Goal: Task Accomplishment & Management: Use online tool/utility

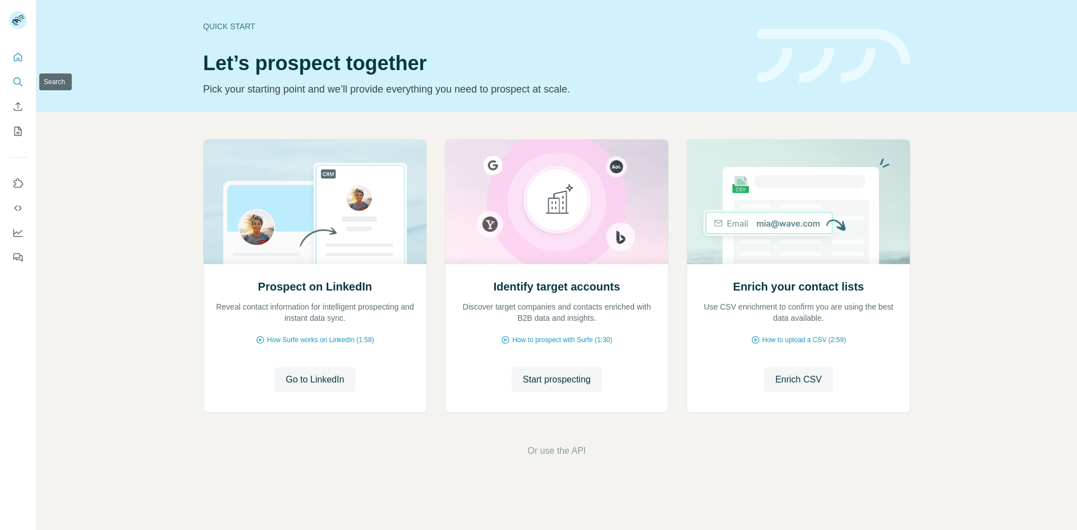
click at [16, 88] on button "Search" at bounding box center [18, 82] width 18 height 20
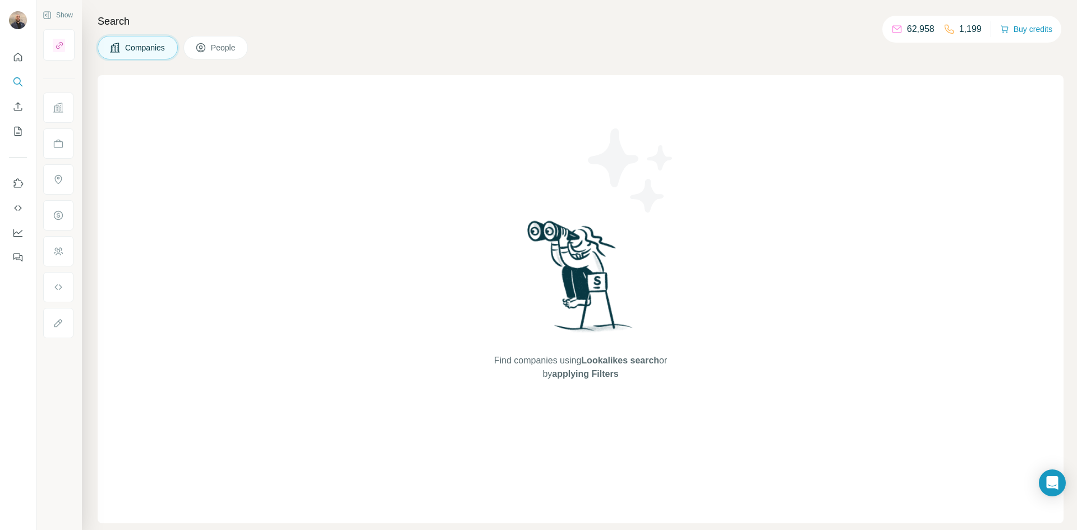
click at [235, 50] on span "People" at bounding box center [224, 47] width 26 height 11
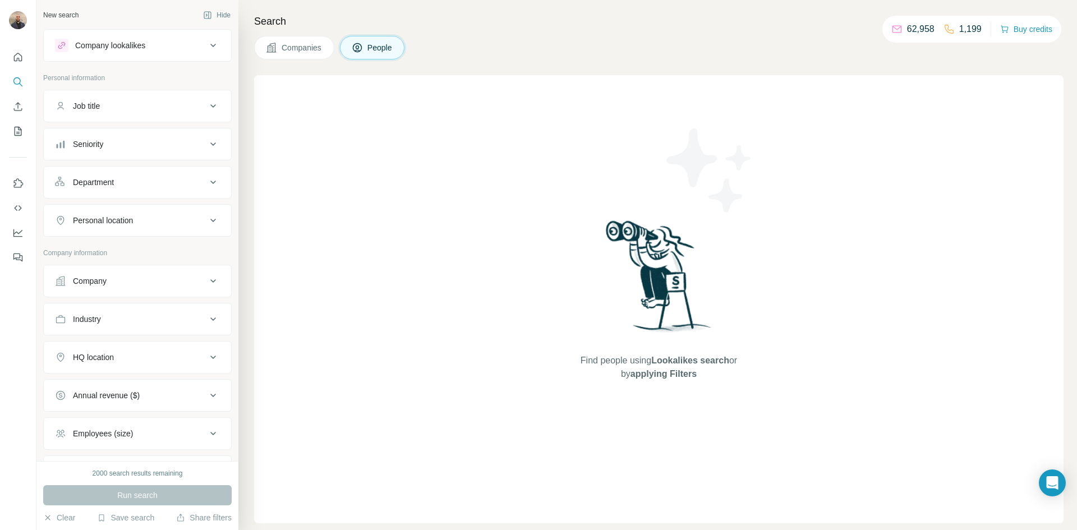
click at [135, 283] on div "Company" at bounding box center [130, 280] width 151 height 11
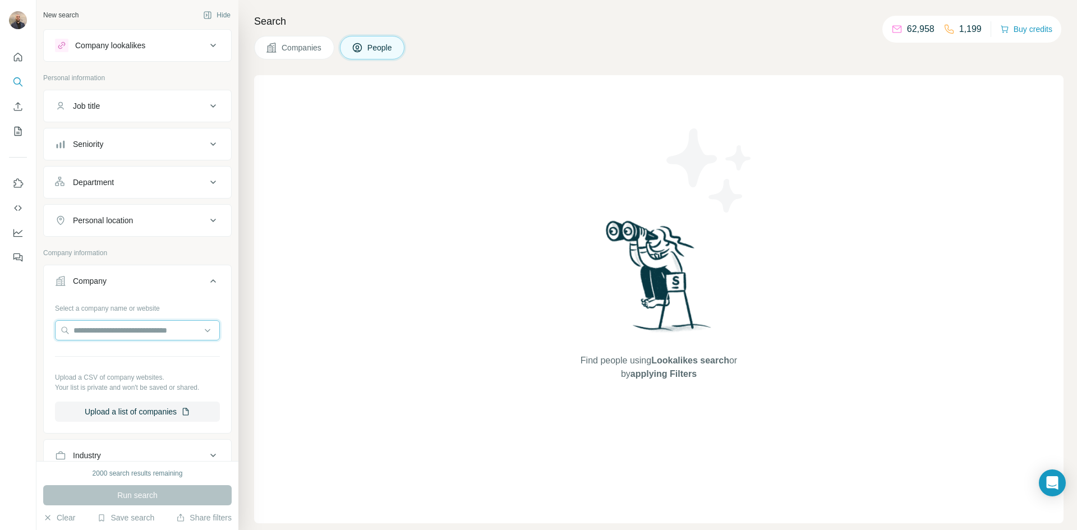
click at [133, 333] on input "text" at bounding box center [137, 330] width 165 height 20
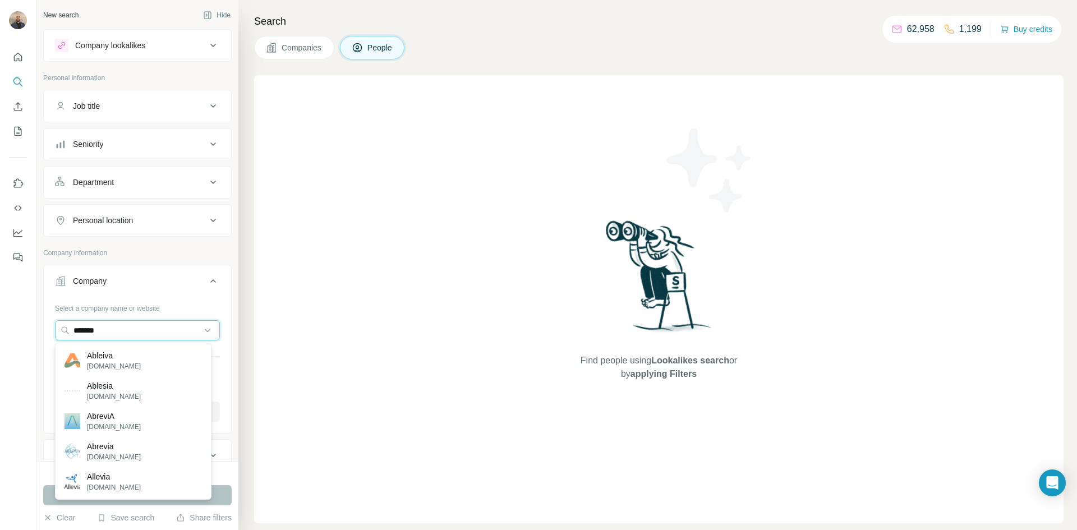
type input "*******"
click at [124, 354] on p "Ableiva" at bounding box center [114, 355] width 54 height 11
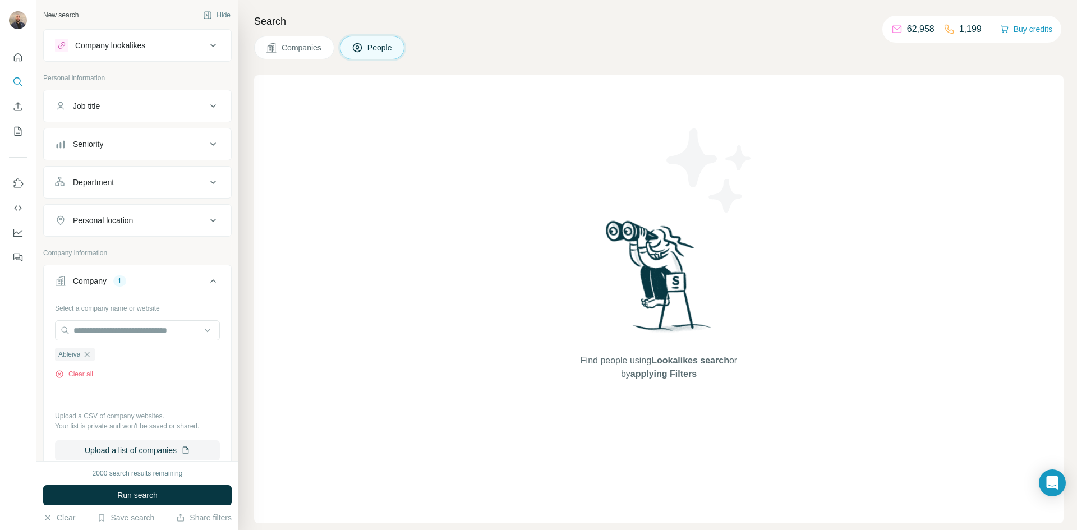
click at [177, 496] on button "Run search" at bounding box center [137, 495] width 188 height 20
click at [113, 334] on input "text" at bounding box center [137, 330] width 165 height 20
click at [168, 394] on div "Select a company name or website Ableiva Clear all Upload a CSV of company webs…" at bounding box center [137, 380] width 165 height 162
click at [126, 335] on input "text" at bounding box center [137, 330] width 165 height 20
click at [126, 385] on div "Select a company name or website Ableiva Clear all Upload a CSV of company webs…" at bounding box center [137, 380] width 165 height 162
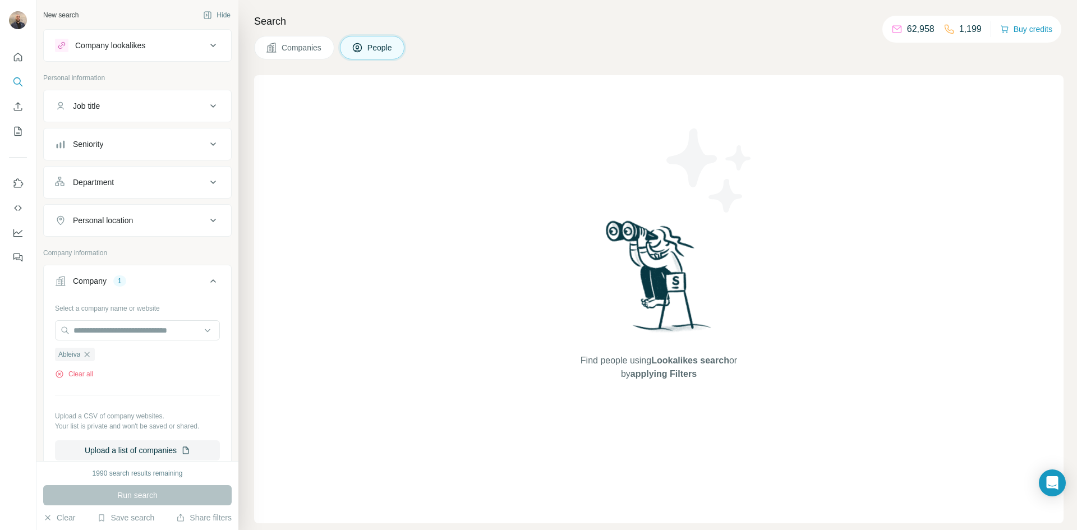
click at [89, 357] on icon "button" at bounding box center [86, 354] width 9 height 9
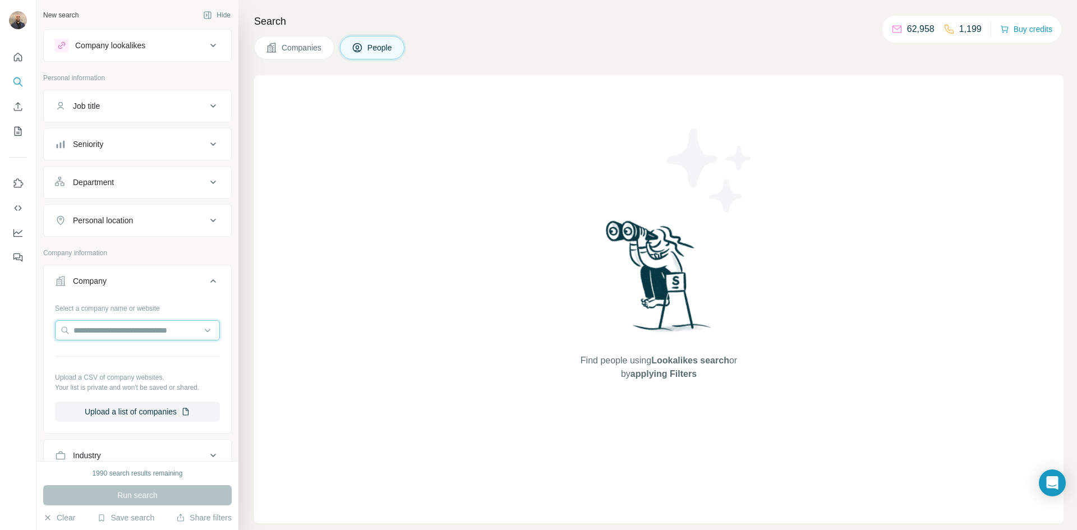
click at [88, 335] on input "text" at bounding box center [137, 330] width 165 height 20
type input "**********"
click at [94, 371] on p "[DOMAIN_NAME]" at bounding box center [114, 366] width 54 height 10
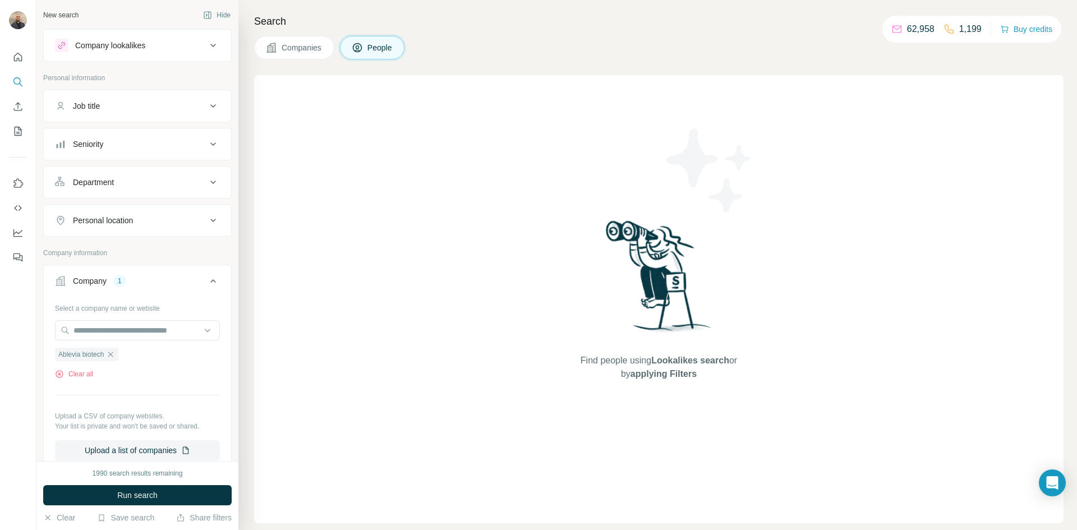
click at [182, 488] on button "Run search" at bounding box center [137, 495] width 188 height 20
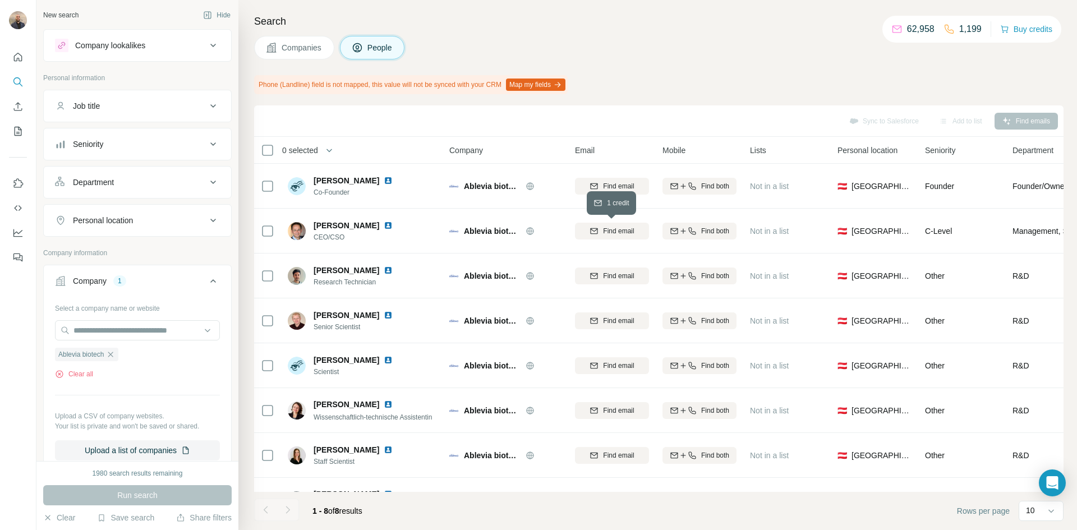
click at [606, 228] on span "Find email" at bounding box center [618, 231] width 31 height 10
click at [857, 120] on button "Sync to Salesforce (1)" at bounding box center [858, 121] width 95 height 17
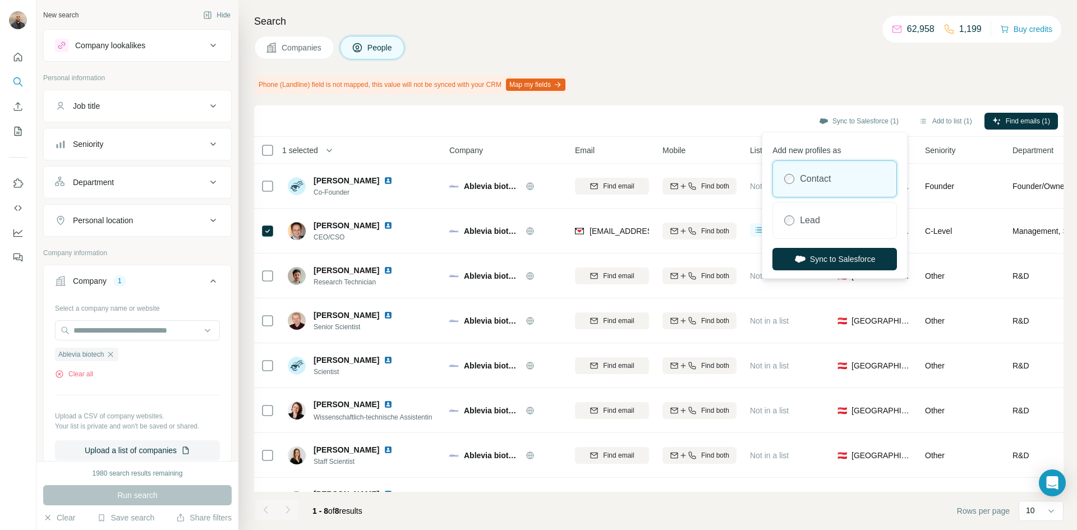
click at [826, 260] on button "Sync to Salesforce" at bounding box center [834, 259] width 124 height 22
